Goal: Task Accomplishment & Management: Manage account settings

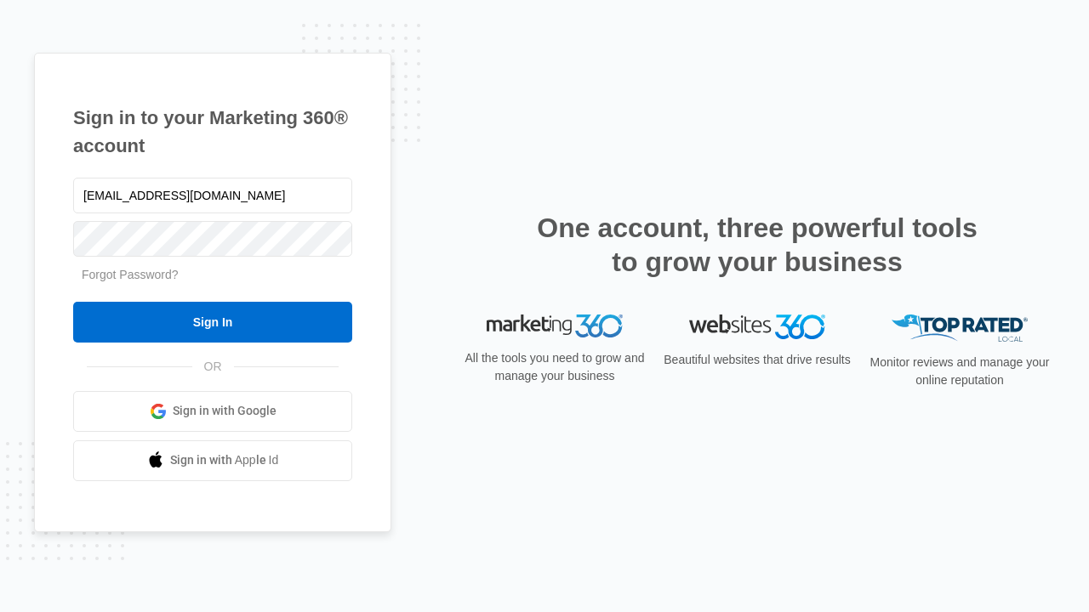
type input "[EMAIL_ADDRESS][DOMAIN_NAME]"
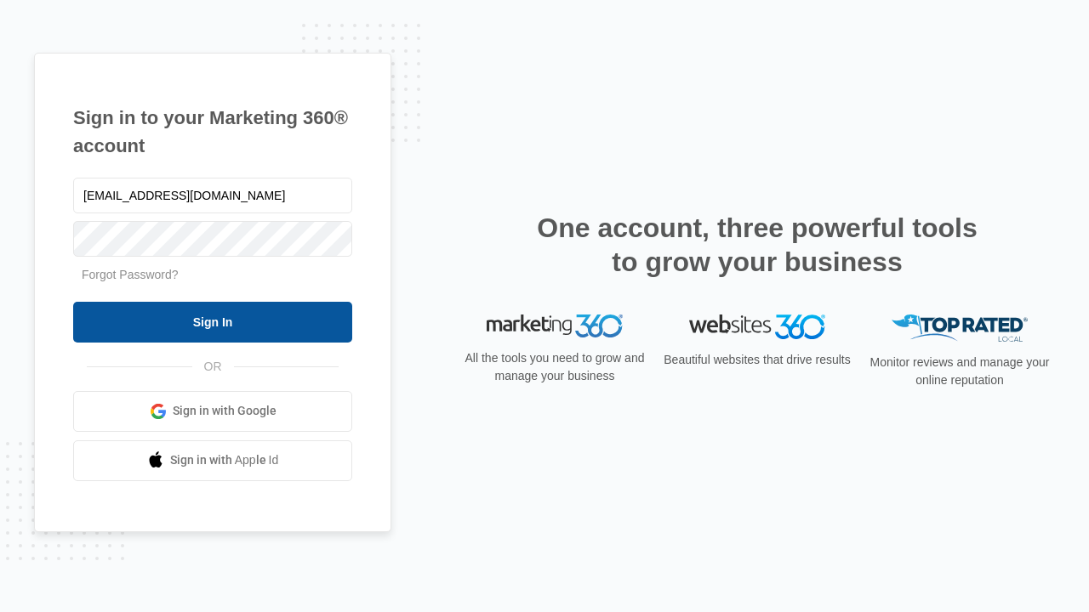
click at [213, 322] on input "Sign In" at bounding box center [212, 322] width 279 height 41
